Goal: Navigation & Orientation: Find specific page/section

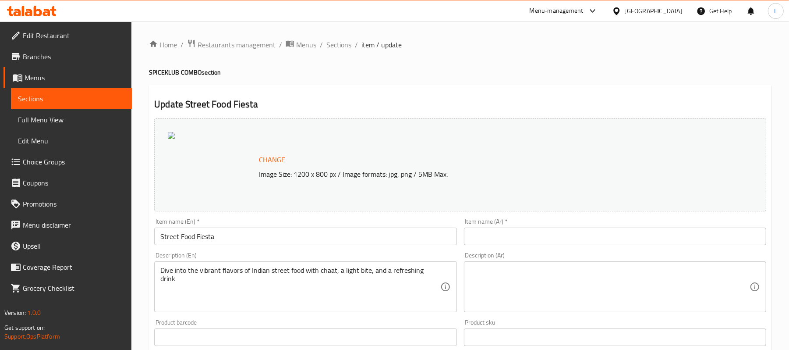
drag, startPoint x: 0, startPoint y: 0, endPoint x: 263, endPoint y: 39, distance: 266.3
click at [263, 39] on span "Restaurants management" at bounding box center [237, 44] width 78 height 11
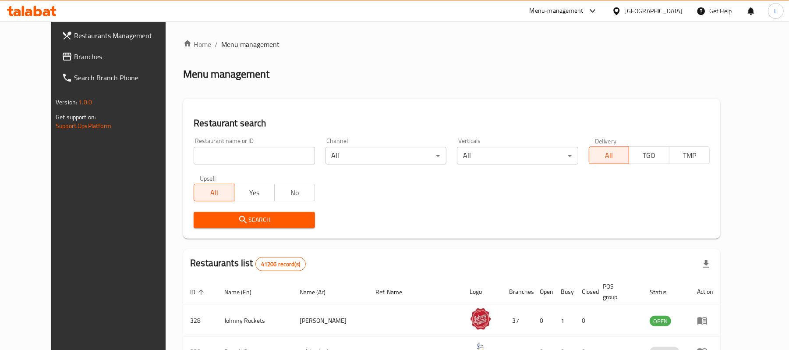
click at [645, 14] on div "[GEOGRAPHIC_DATA]" at bounding box center [654, 11] width 58 height 10
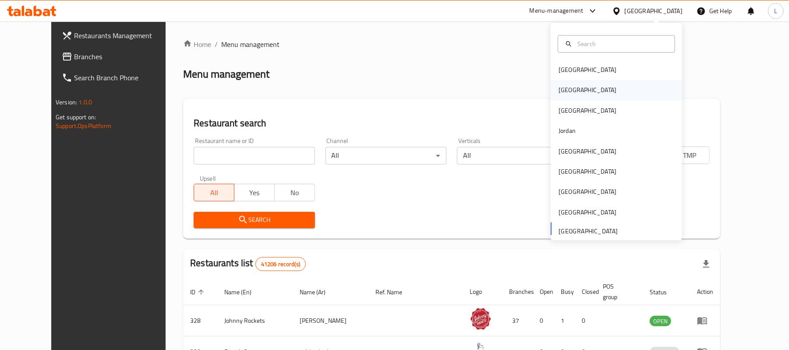
click at [570, 85] on div "[GEOGRAPHIC_DATA]" at bounding box center [588, 90] width 72 height 20
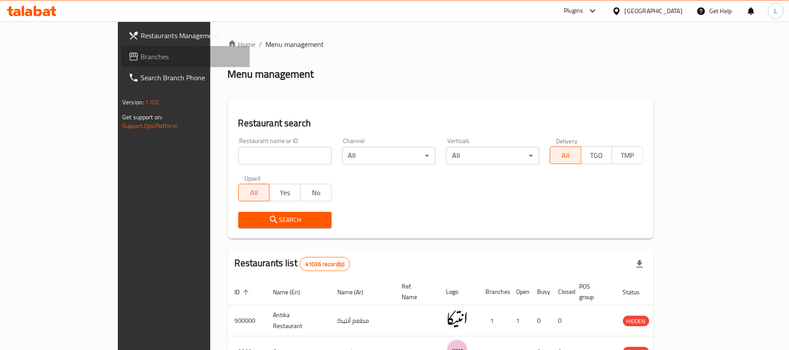
click at [141, 57] on span "Branches" at bounding box center [192, 56] width 102 height 11
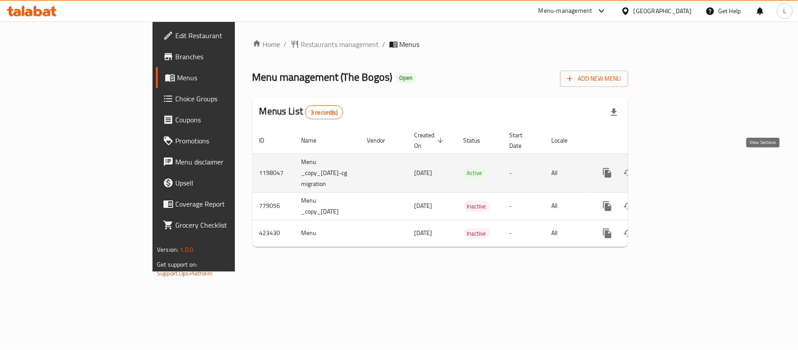
click at [676, 167] on icon "enhanced table" at bounding box center [670, 172] width 11 height 11
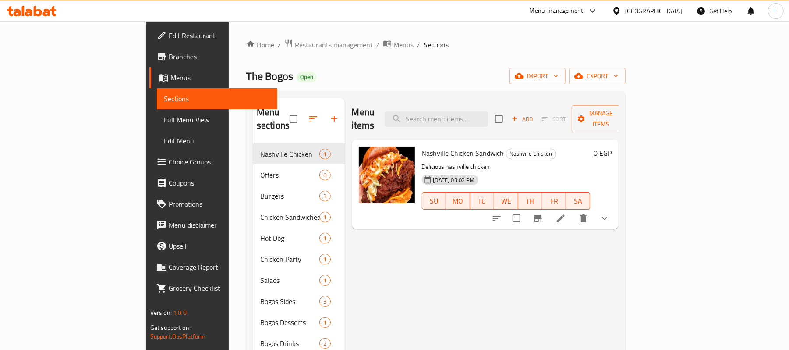
click at [169, 60] on span "Branches" at bounding box center [220, 56] width 102 height 11
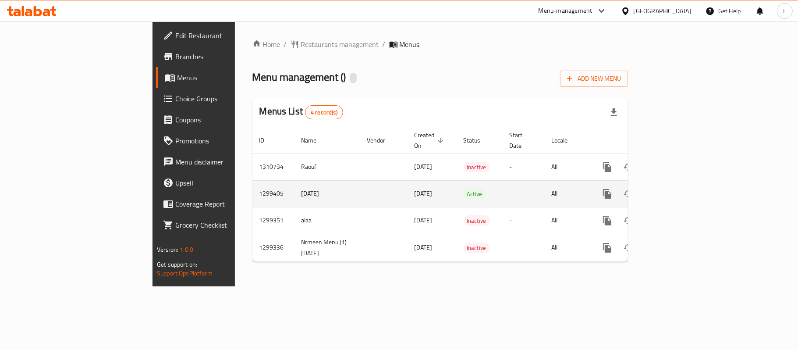
drag, startPoint x: 194, startPoint y: 187, endPoint x: 240, endPoint y: 190, distance: 46.6
click at [294, 190] on td "8/7/2025" at bounding box center [327, 193] width 66 height 27
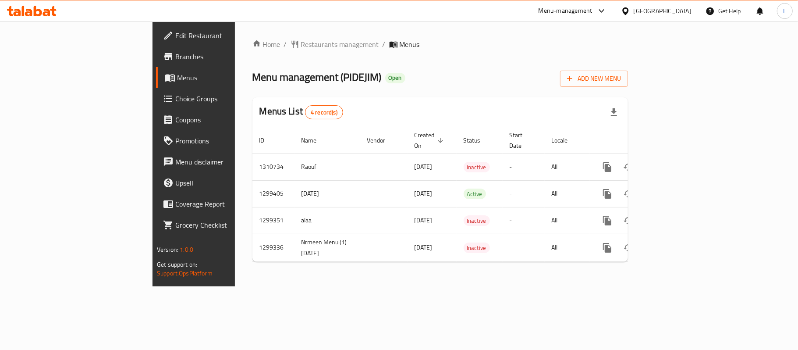
click at [175, 59] on span "Branches" at bounding box center [226, 56] width 103 height 11
click at [156, 62] on link "Branches" at bounding box center [221, 56] width 130 height 21
